Goal: Obtain resource: Obtain resource

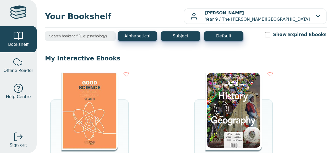
click at [85, 109] on img at bounding box center [89, 111] width 56 height 78
click at [68, 111] on img at bounding box center [89, 111] width 56 height 78
